Goal: Transaction & Acquisition: Purchase product/service

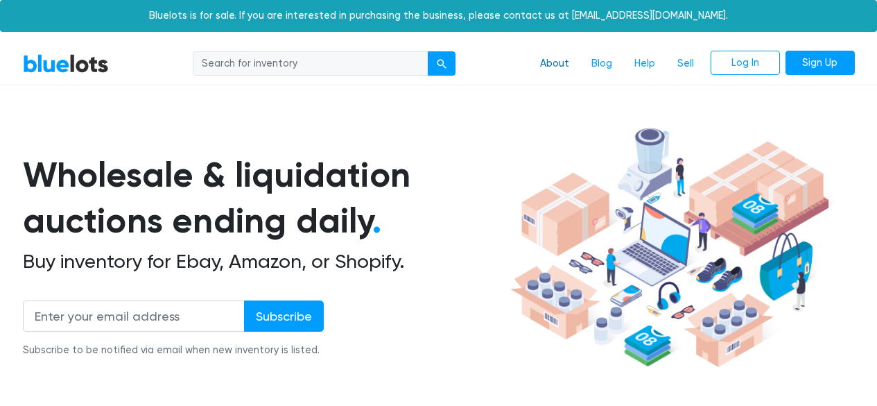
click at [569, 57] on link "About" at bounding box center [554, 64] width 51 height 26
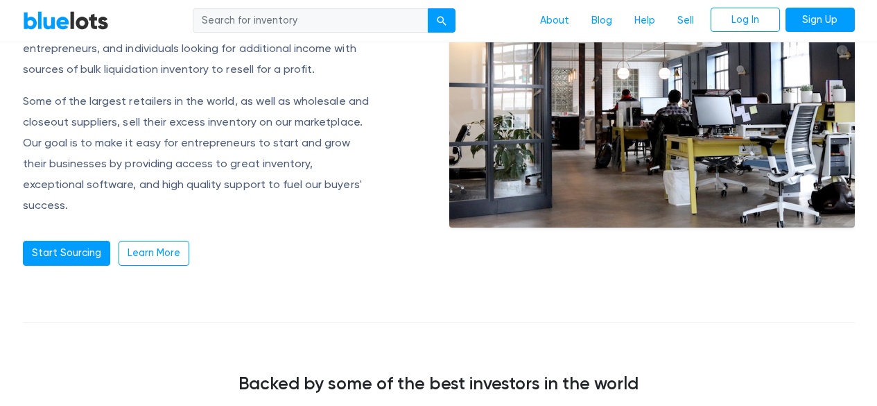
scroll to position [180, 0]
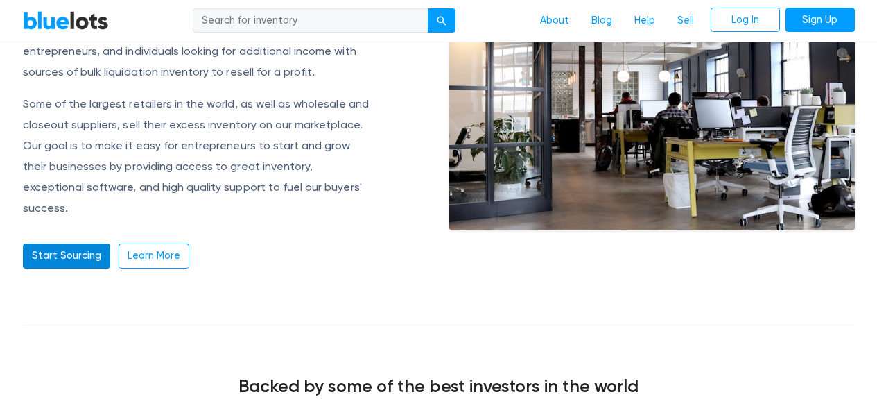
click at [74, 243] on link "Start Sourcing" at bounding box center [66, 255] width 87 height 25
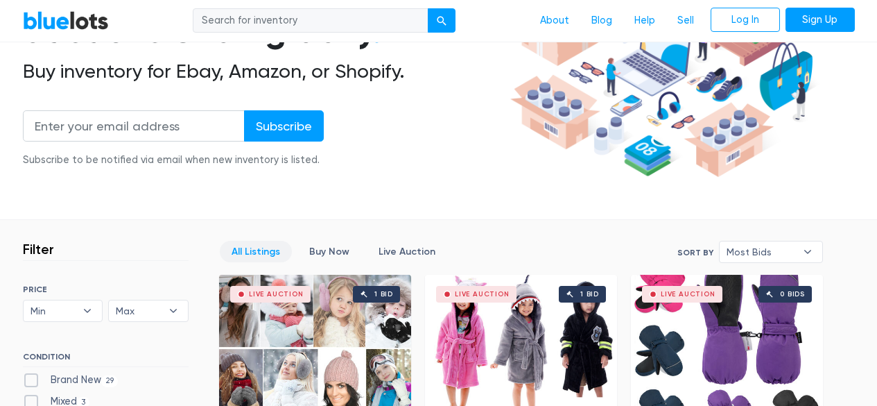
scroll to position [187, 0]
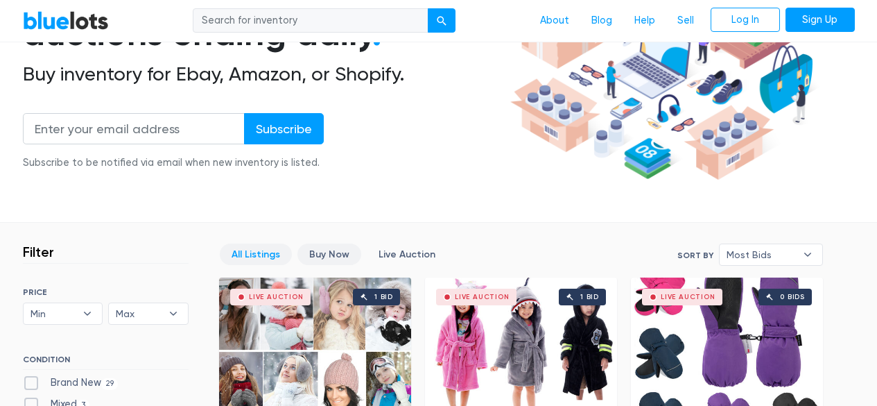
click at [309, 250] on link "Buy Now" at bounding box center [329, 253] width 64 height 21
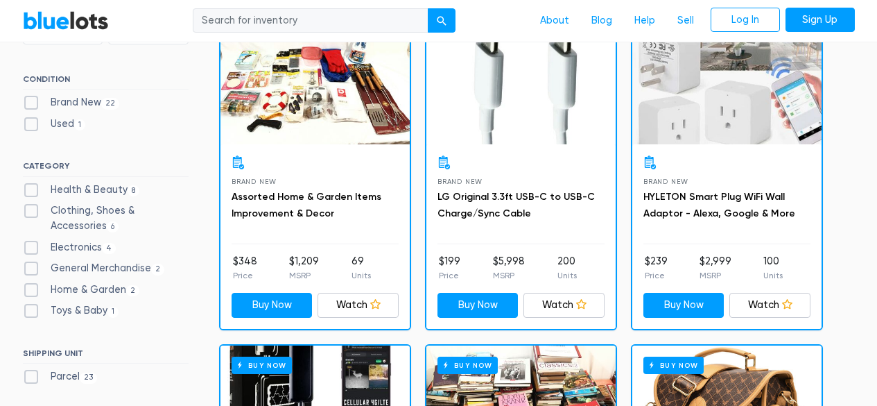
scroll to position [518, 0]
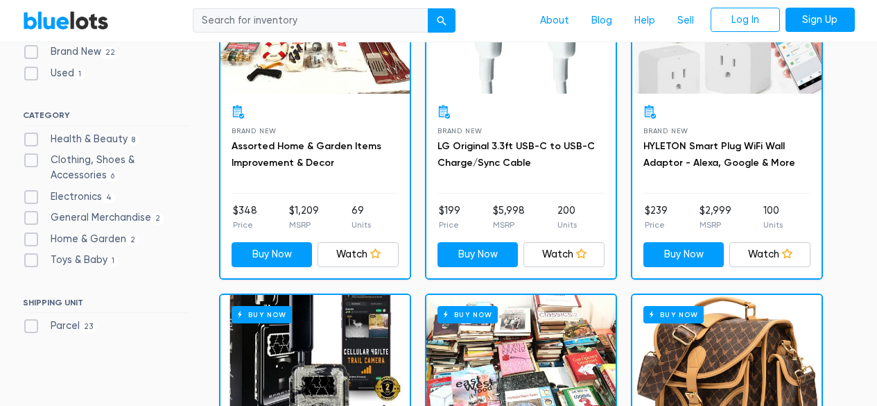
click at [29, 159] on label "Clothing, Shoes & Accessories 6" at bounding box center [106, 168] width 166 height 30
click at [29, 159] on Accessories"] "Clothing, Shoes & Accessories 6" at bounding box center [27, 157] width 9 height 9
checkbox Accessories"] "true"
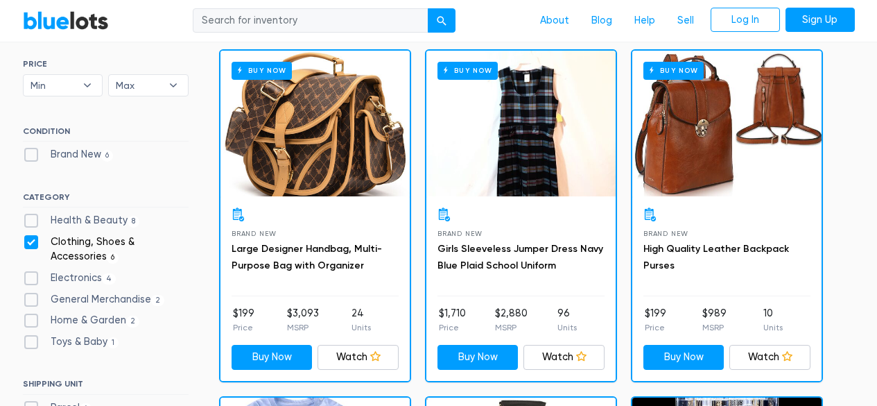
scroll to position [421, 0]
